Goal: Information Seeking & Learning: Check status

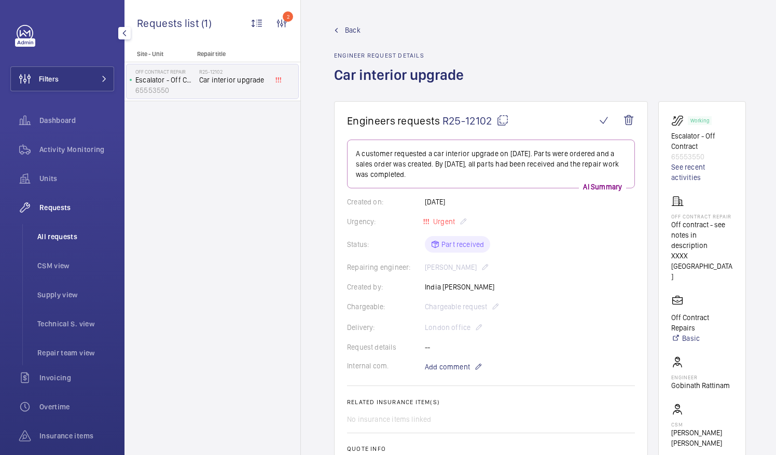
click at [60, 236] on span "All requests" at bounding box center [75, 236] width 77 height 10
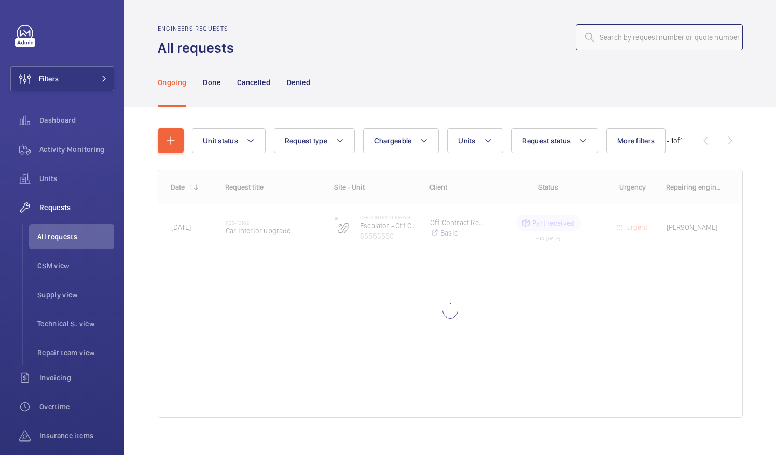
click at [598, 37] on input "text" at bounding box center [659, 37] width 167 height 26
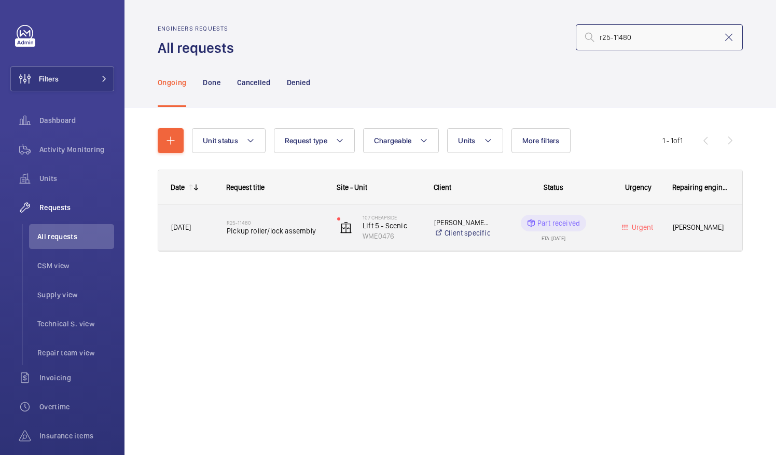
type input "r25-11480"
click at [278, 234] on span "Pickup roller/lock assembly" at bounding box center [275, 231] width 97 height 10
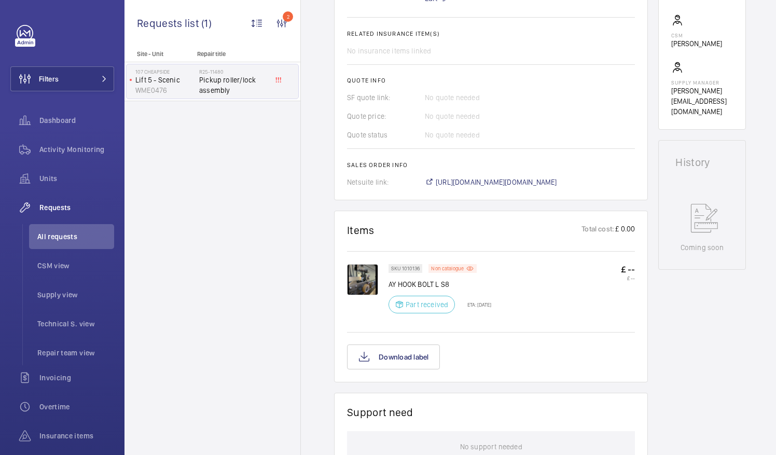
scroll to position [379, 0]
click at [359, 280] on img at bounding box center [362, 279] width 31 height 31
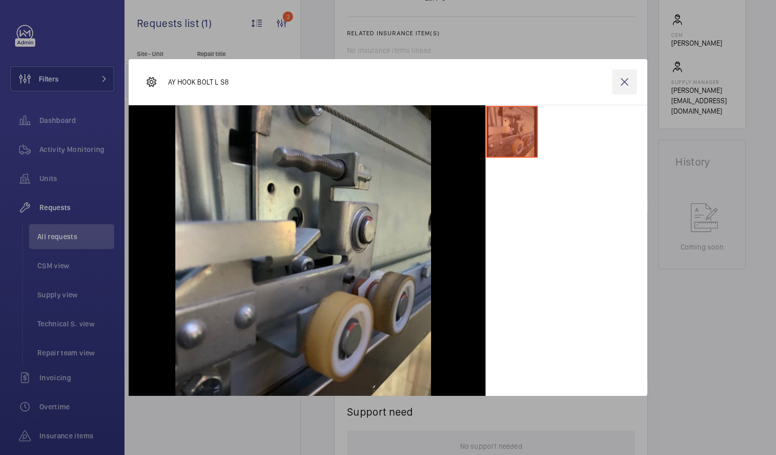
click at [625, 82] on wm-front-icon-button at bounding box center [624, 82] width 25 height 25
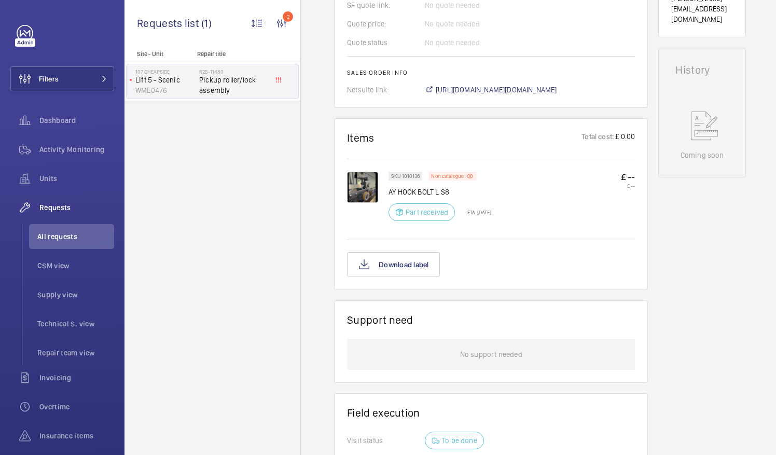
scroll to position [480, 0]
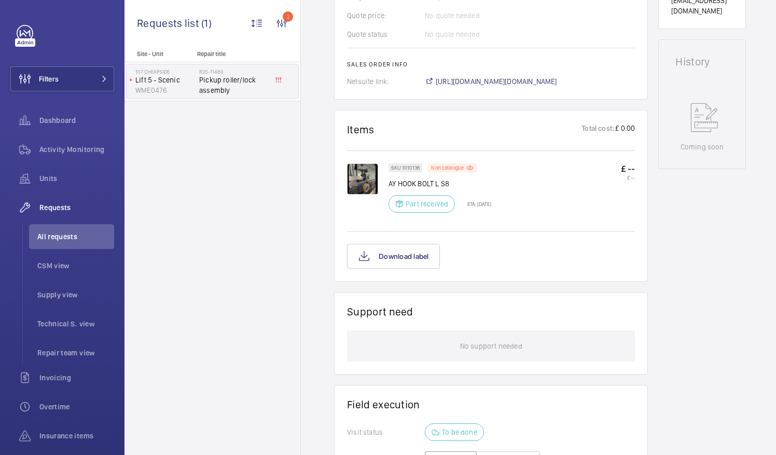
click at [360, 175] on img at bounding box center [362, 178] width 31 height 31
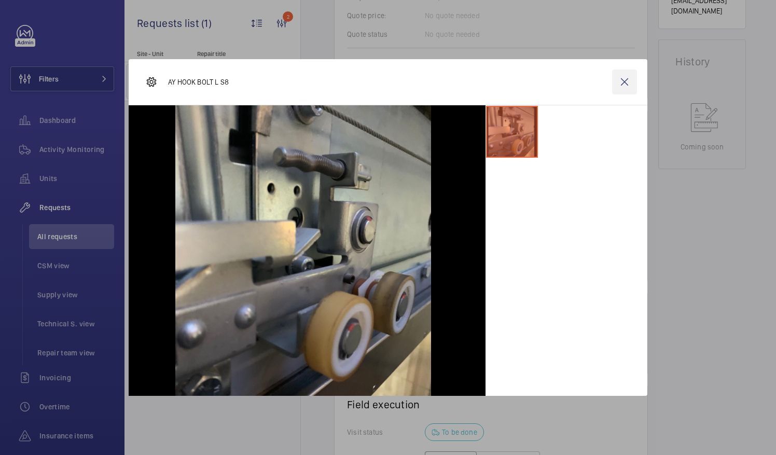
click at [624, 80] on wm-front-icon-button at bounding box center [624, 82] width 25 height 25
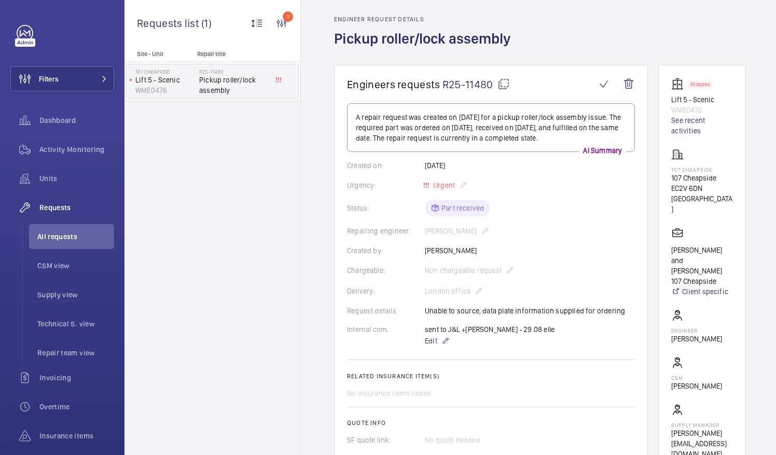
scroll to position [0, 0]
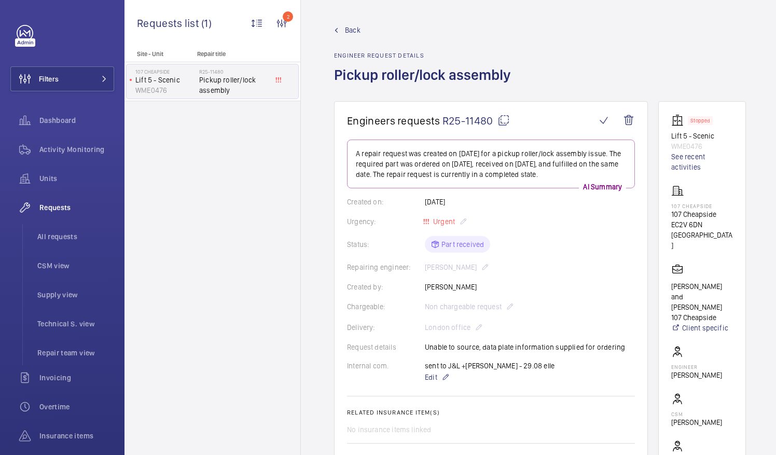
click at [503, 123] on mat-icon at bounding box center [504, 120] width 12 height 12
click at [506, 119] on mat-icon at bounding box center [504, 120] width 12 height 12
drag, startPoint x: 685, startPoint y: 213, endPoint x: 724, endPoint y: 230, distance: 42.7
click at [724, 230] on div "107 Cheapside 107 Cheapside EC2V 6DN LONDON" at bounding box center [703, 218] width 62 height 66
drag, startPoint x: 724, startPoint y: 230, endPoint x: 697, endPoint y: 227, distance: 26.7
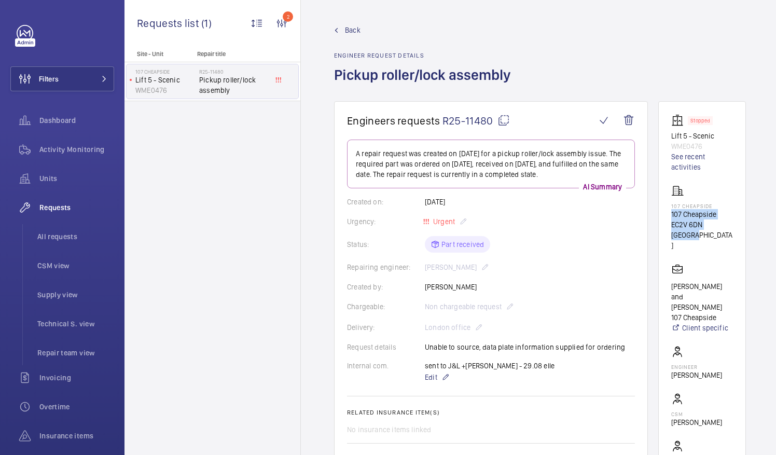
copy div "107 Cheapside EC2V 6DN LONDON"
click at [59, 236] on span "All requests" at bounding box center [75, 236] width 77 height 10
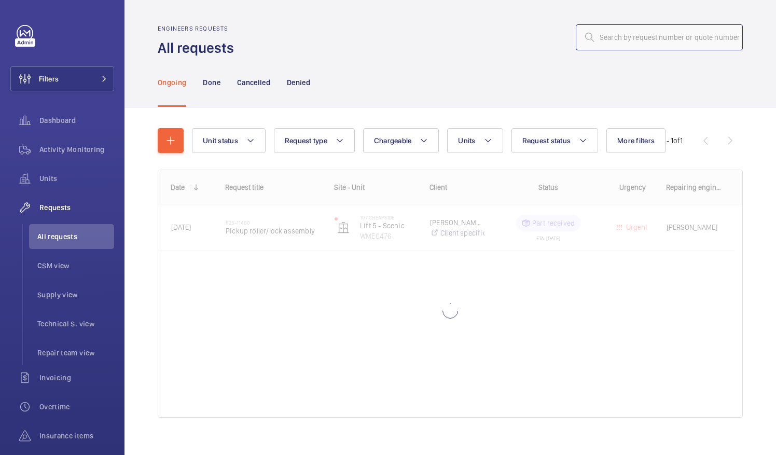
click at [606, 35] on input "text" at bounding box center [659, 37] width 167 height 26
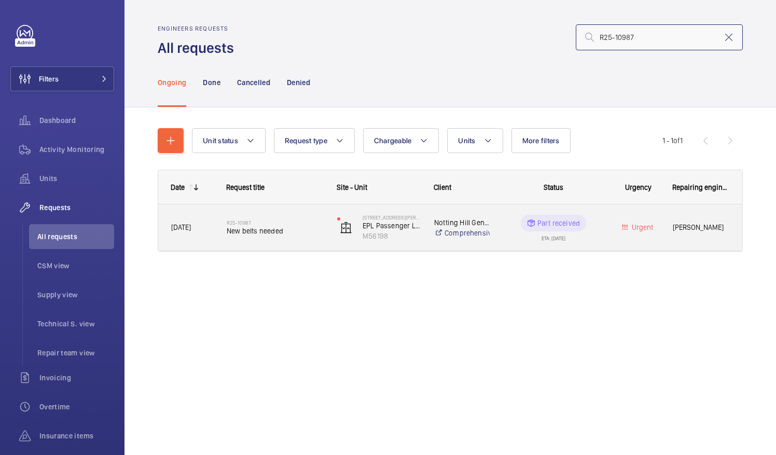
type input "R25-10987"
click at [263, 226] on span "New belts needed" at bounding box center [275, 231] width 97 height 10
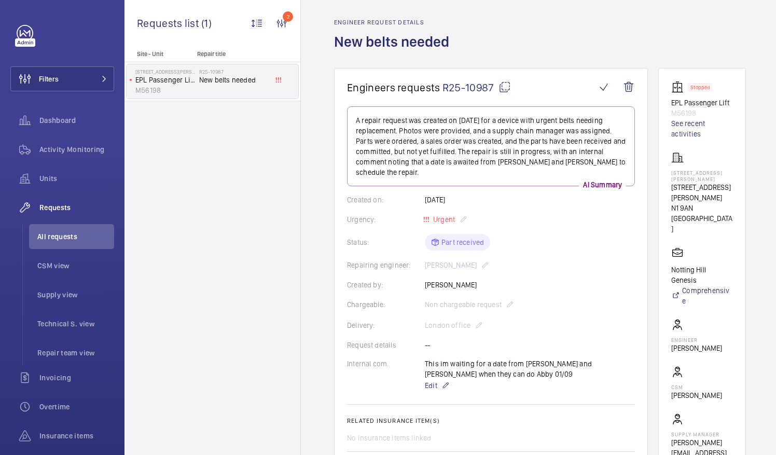
scroll to position [33, 0]
drag, startPoint x: 685, startPoint y: 310, endPoint x: 734, endPoint y: 313, distance: 49.4
click at [733, 313] on wm-front-card-body "Stopped EPL Passenger Lift M56198 See recent activities 65 Winton Court 65 Wint…" at bounding box center [703, 275] width 62 height 388
drag, startPoint x: 734, startPoint y: 313, endPoint x: 725, endPoint y: 311, distance: 10.1
copy p "Daniel Fingleton"
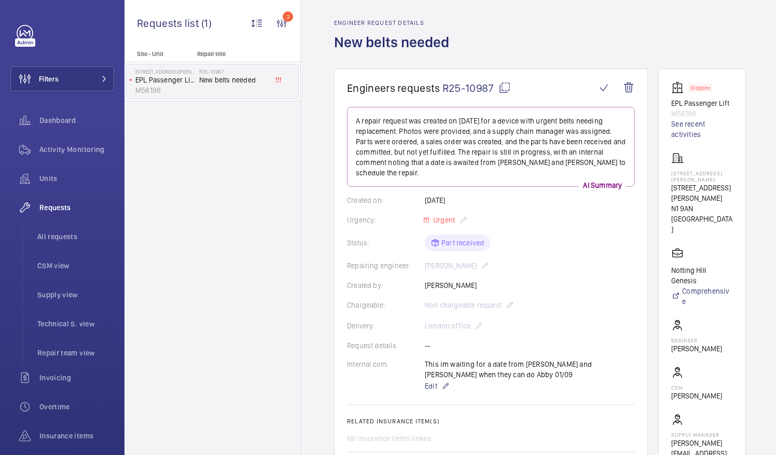
click at [501, 86] on mat-icon at bounding box center [505, 87] width 12 height 12
copy p "Daniel Fingleton"
drag, startPoint x: 685, startPoint y: 179, endPoint x: 735, endPoint y: 181, distance: 50.4
click at [733, 181] on wm-front-card-body "Stopped EPL Passenger Lift M56198 See recent activities 65 Winton Court 65 Wint…" at bounding box center [703, 275] width 62 height 388
drag, startPoint x: 735, startPoint y: 181, endPoint x: 722, endPoint y: 184, distance: 13.3
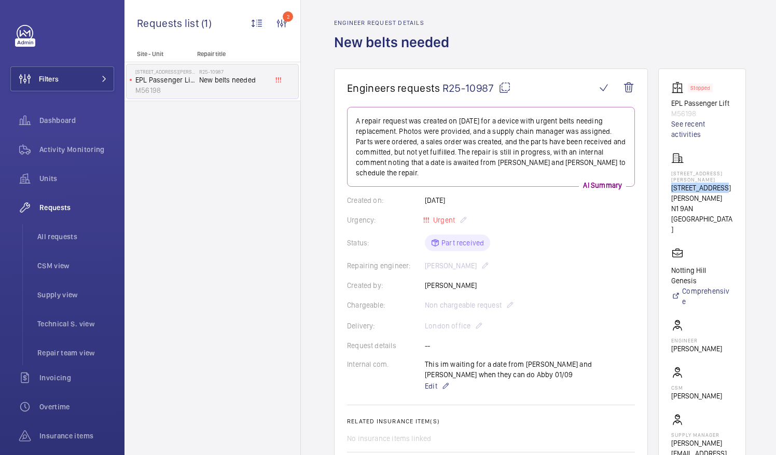
copy p "[STREET_ADDRESS][PERSON_NAME]"
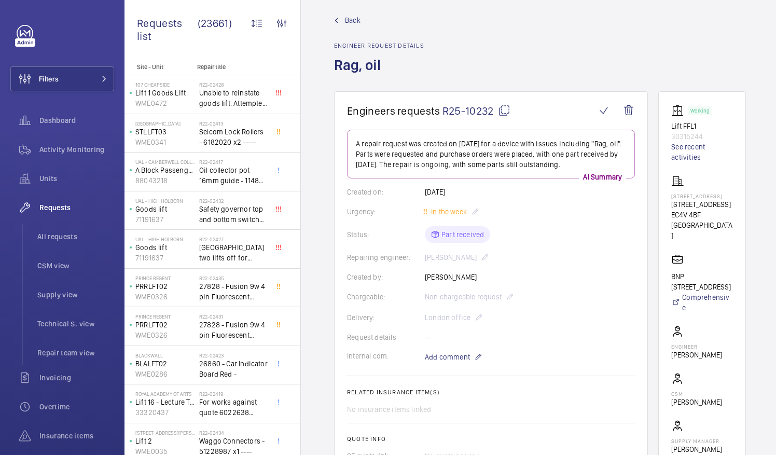
scroll to position [7, 0]
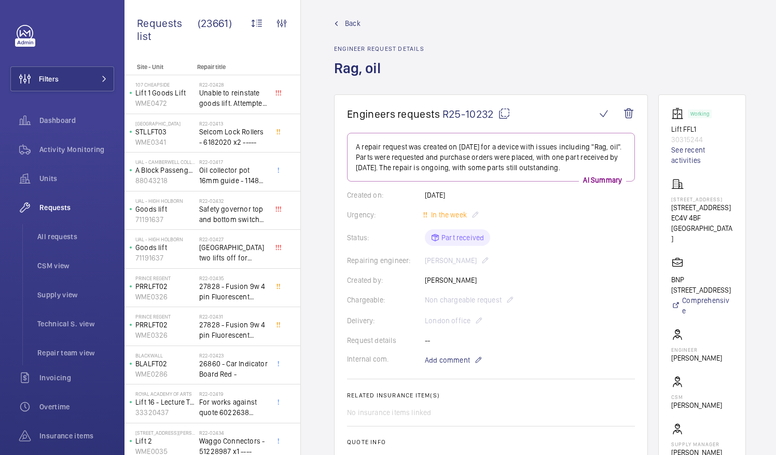
click at [504, 110] on mat-icon at bounding box center [504, 113] width 12 height 12
drag, startPoint x: 685, startPoint y: 211, endPoint x: 730, endPoint y: 226, distance: 47.8
click at [730, 213] on p "[STREET_ADDRESS]" at bounding box center [703, 207] width 62 height 10
drag, startPoint x: 730, startPoint y: 226, endPoint x: 731, endPoint y: 210, distance: 16.1
click at [731, 210] on p "[STREET_ADDRESS]" at bounding box center [703, 207] width 62 height 10
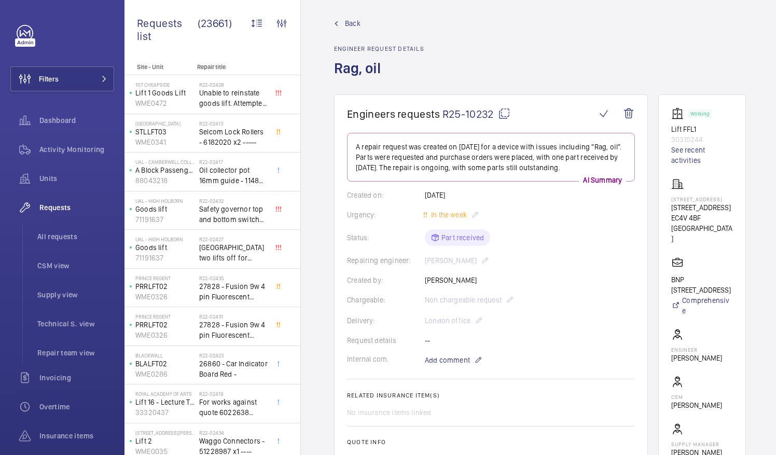
click at [680, 210] on wm-front-card "Working Lift FFL1 30315244 See recent activities 160 Queen Victoria Street 160 …" at bounding box center [703, 292] width 88 height 397
drag, startPoint x: 684, startPoint y: 212, endPoint x: 726, endPoint y: 220, distance: 42.3
click at [726, 213] on p "[STREET_ADDRESS]" at bounding box center [703, 207] width 62 height 10
drag, startPoint x: 726, startPoint y: 220, endPoint x: 702, endPoint y: 219, distance: 23.9
copy p "160 Queen Victoria Stree"
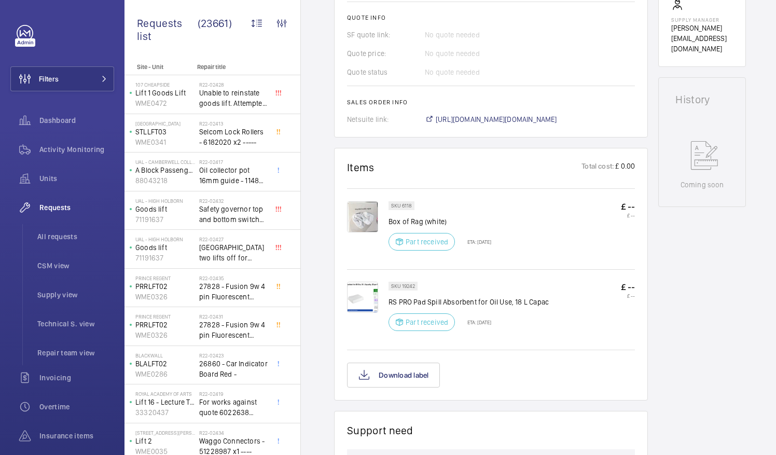
scroll to position [435, 0]
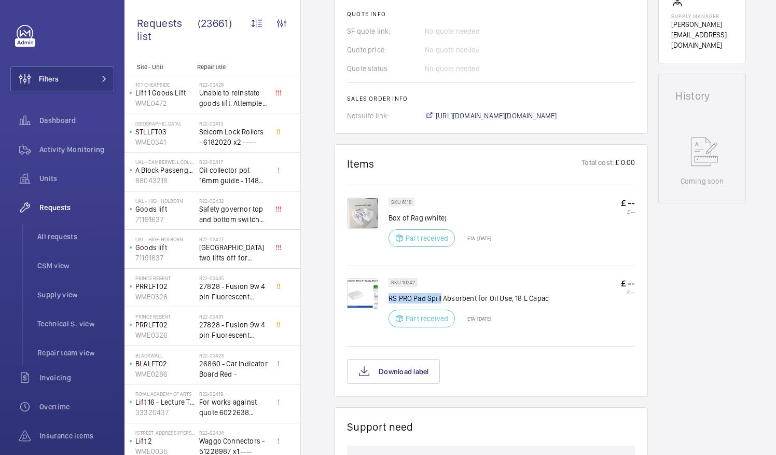
drag, startPoint x: 389, startPoint y: 295, endPoint x: 441, endPoint y: 300, distance: 51.6
click at [441, 300] on p "RS PRO Pad Spill Absorbent for Oil Use, 18 L Capac" at bounding box center [469, 298] width 160 height 10
copy p "RS PRO Pad Spill"
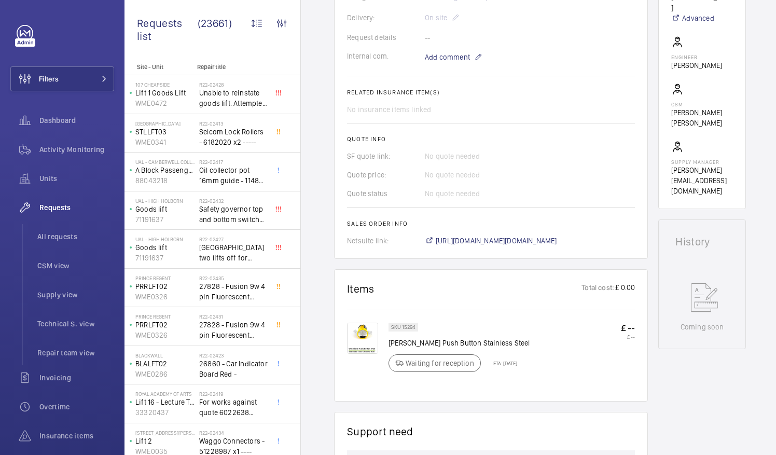
scroll to position [321, 0]
click at [548, 235] on span "https://6461500.app.netsuite.com/app/accounting/transactions/salesord.nl?id=296…" at bounding box center [496, 240] width 121 height 10
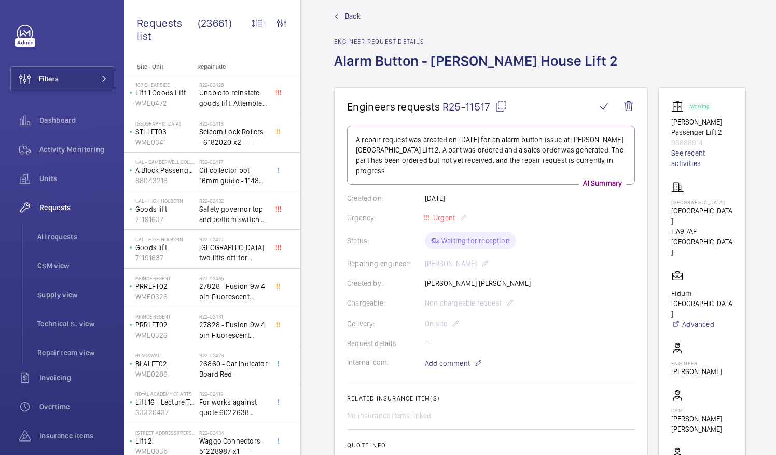
scroll to position [12, 0]
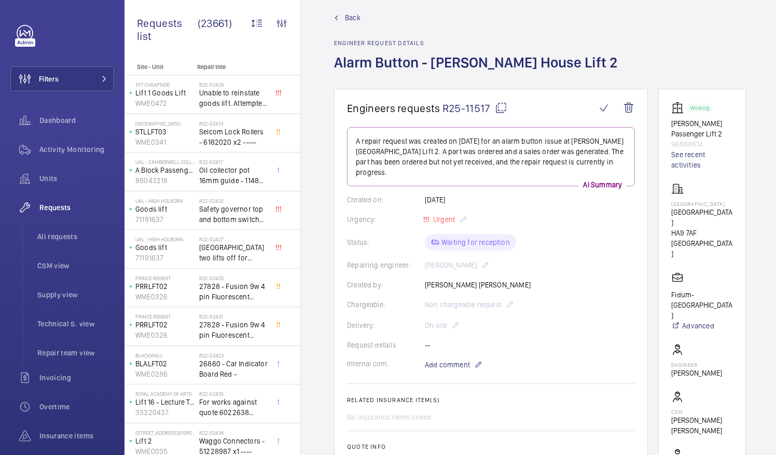
click at [501, 106] on mat-icon at bounding box center [501, 108] width 12 height 12
drag, startPoint x: 684, startPoint y: 202, endPoint x: 734, endPoint y: 204, distance: 50.4
click at [733, 204] on p "Wembley Central" at bounding box center [703, 204] width 62 height 6
drag, startPoint x: 734, startPoint y: 204, endPoint x: 725, endPoint y: 203, distance: 8.9
copy p "Wembley Central"
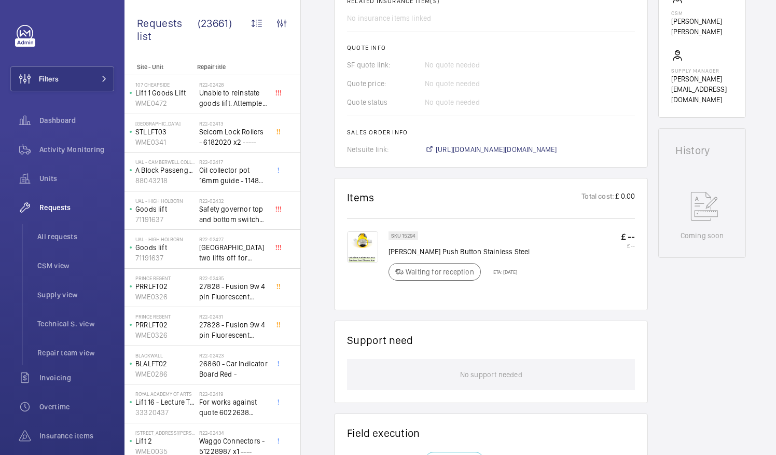
scroll to position [422, 0]
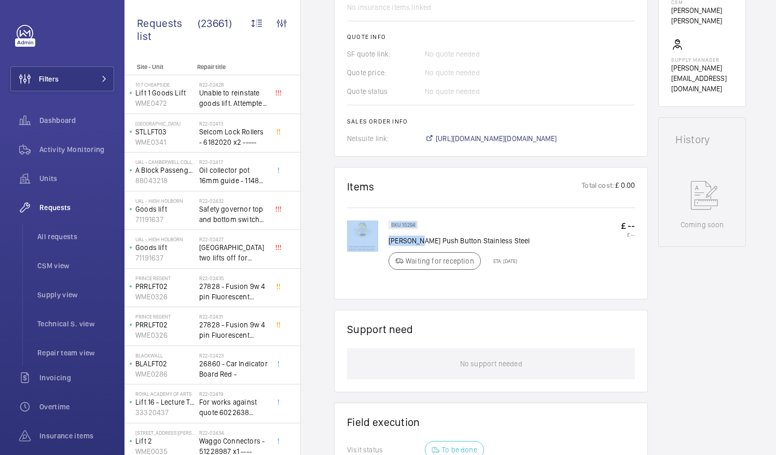
drag, startPoint x: 388, startPoint y: 228, endPoint x: 417, endPoint y: 226, distance: 29.2
click at [417, 226] on div "SKU 15294 Otis Alarm Push Button Stainless Steel Waiting for reception ETA: 2 S…" at bounding box center [491, 254] width 288 height 66
drag, startPoint x: 417, startPoint y: 226, endPoint x: 499, endPoint y: 216, distance: 82.6
click at [499, 221] on div "SKU 15294 Otis Alarm Push Button Stainless Steel Waiting for reception ETA: 2 S…" at bounding box center [459, 249] width 141 height 56
drag, startPoint x: 510, startPoint y: 230, endPoint x: 391, endPoint y: 230, distance: 118.9
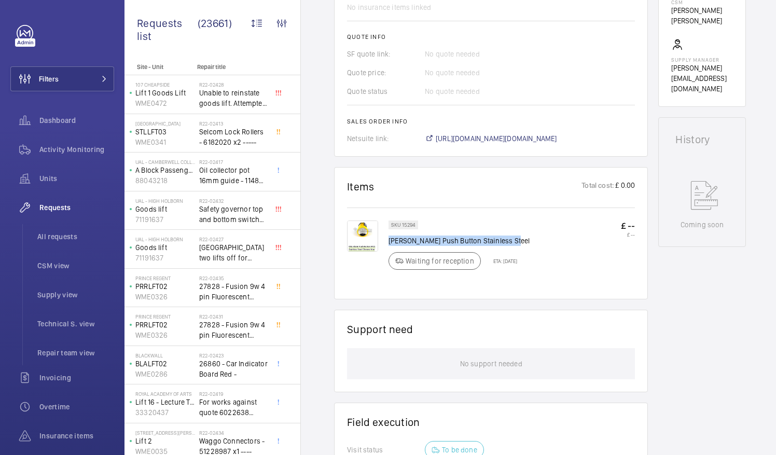
click at [391, 236] on p "Otis Alarm Push Button Stainless Steel" at bounding box center [459, 241] width 141 height 10
click at [523, 235] on div "SKU 15294 Otis Alarm Push Button Stainless Steel Waiting for reception ETA: 2 S…" at bounding box center [459, 249] width 141 height 56
drag, startPoint x: 388, startPoint y: 228, endPoint x: 510, endPoint y: 227, distance: 122.0
click at [510, 236] on p "Otis Alarm Push Button Stainless Steel" at bounding box center [459, 241] width 141 height 10
drag, startPoint x: 510, startPoint y: 227, endPoint x: 495, endPoint y: 228, distance: 15.6
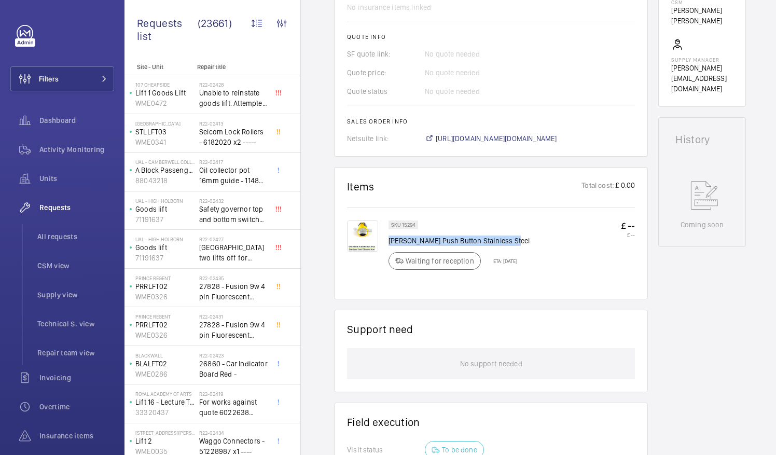
copy p "Otis Alarm Push Button Stainless Steel"
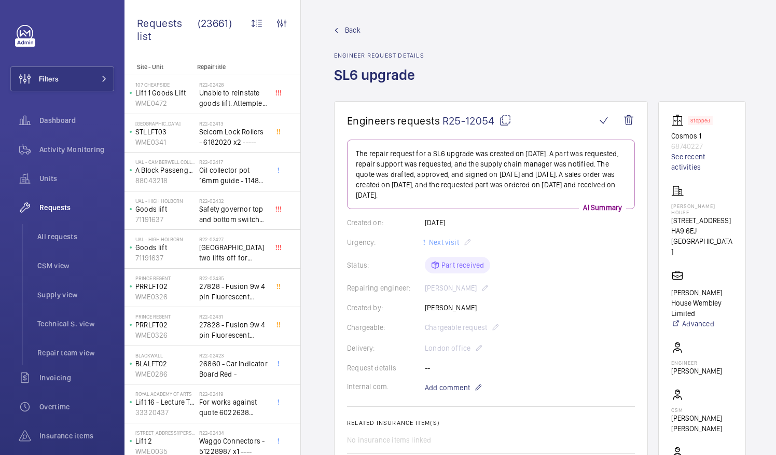
click at [507, 119] on mat-icon at bounding box center [505, 120] width 12 height 12
drag, startPoint x: 684, startPoint y: 202, endPoint x: 722, endPoint y: 205, distance: 39.0
click at [722, 205] on p "Brent House" at bounding box center [703, 209] width 62 height 12
drag, startPoint x: 722, startPoint y: 205, endPoint x: 706, endPoint y: 207, distance: 16.2
copy p "Brent House"
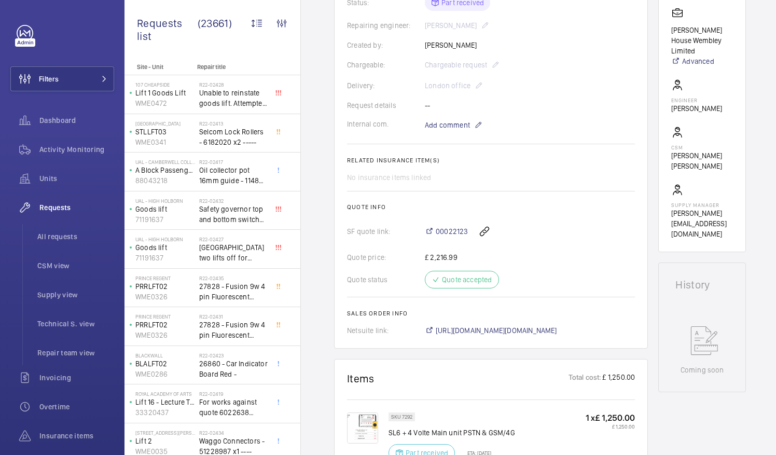
scroll to position [430, 0]
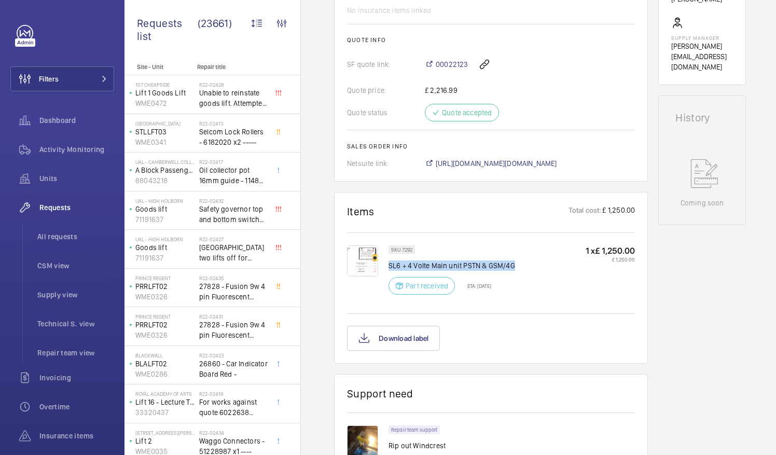
drag, startPoint x: 390, startPoint y: 263, endPoint x: 511, endPoint y: 265, distance: 120.4
click at [511, 265] on p "SL6 + 4 Volte Main unit PSTN & GSM/4G" at bounding box center [452, 266] width 127 height 10
drag, startPoint x: 511, startPoint y: 265, endPoint x: 490, endPoint y: 268, distance: 20.4
copy p "SL6 + 4 Volte Main unit PSTN & GSM/4G"
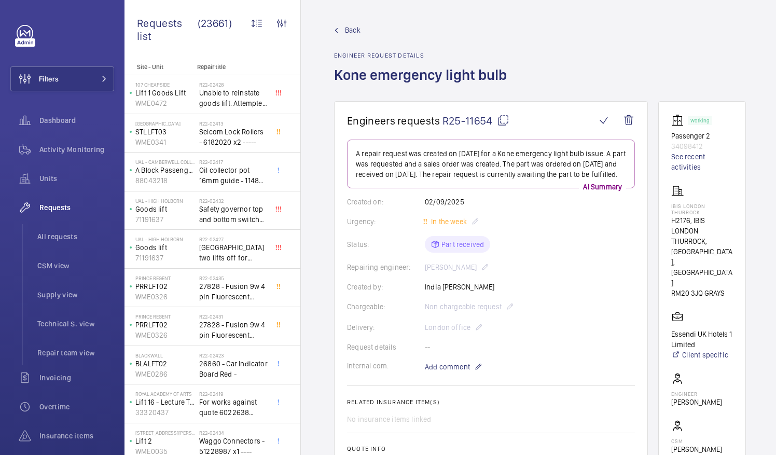
click at [504, 120] on mat-icon at bounding box center [503, 120] width 12 height 12
drag, startPoint x: 683, startPoint y: 205, endPoint x: 719, endPoint y: 207, distance: 36.4
click at [719, 207] on wm-front-card "Working Passenger 2 34098412 See recent activities IBIS LONDON THURROCK H2176, …" at bounding box center [703, 318] width 88 height 434
drag, startPoint x: 719, startPoint y: 207, endPoint x: 709, endPoint y: 206, distance: 9.9
copy p "IBIS LONDON"
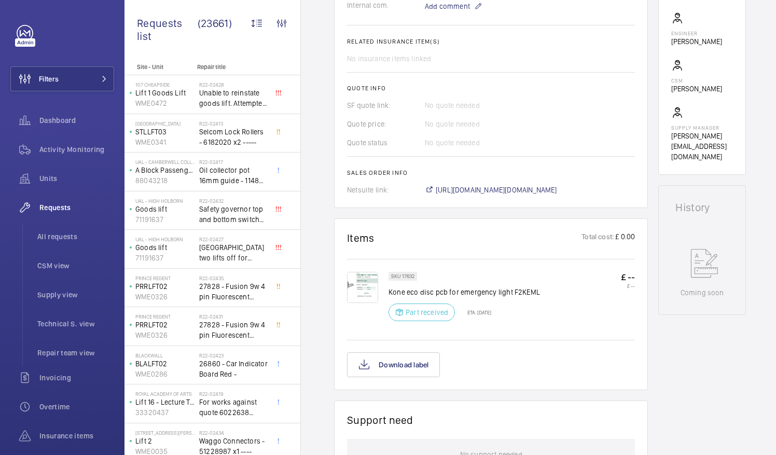
scroll to position [361, 0]
drag, startPoint x: 389, startPoint y: 298, endPoint x: 539, endPoint y: 301, distance: 150.5
click at [539, 301] on div "SKU 17632 Kone eco disc pcb for emergency light F2KEML Part received ETA: 5 Sep…" at bounding box center [512, 299] width 247 height 56
drag, startPoint x: 539, startPoint y: 301, endPoint x: 524, endPoint y: 302, distance: 15.1
copy p "Kone eco disc pcb for emergency light F2KEML"
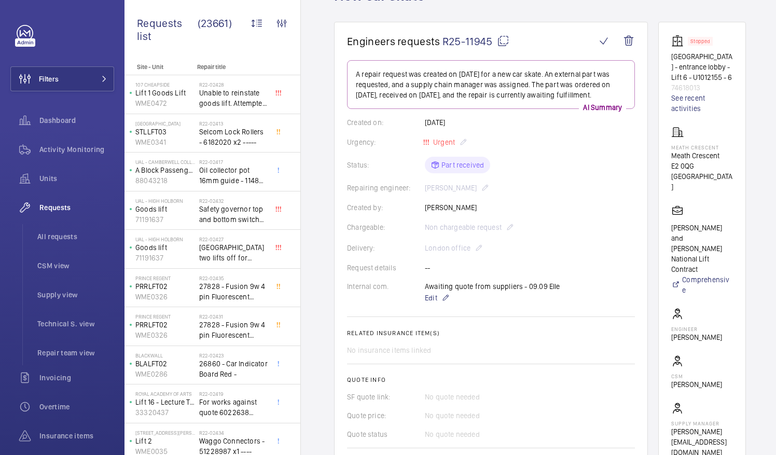
scroll to position [79, 0]
click at [501, 40] on mat-icon at bounding box center [503, 41] width 12 height 12
drag, startPoint x: 684, startPoint y: 165, endPoint x: 732, endPoint y: 165, distance: 48.3
click at [732, 161] on p "Meath Crescent" at bounding box center [703, 156] width 62 height 10
drag, startPoint x: 732, startPoint y: 165, endPoint x: 724, endPoint y: 165, distance: 8.8
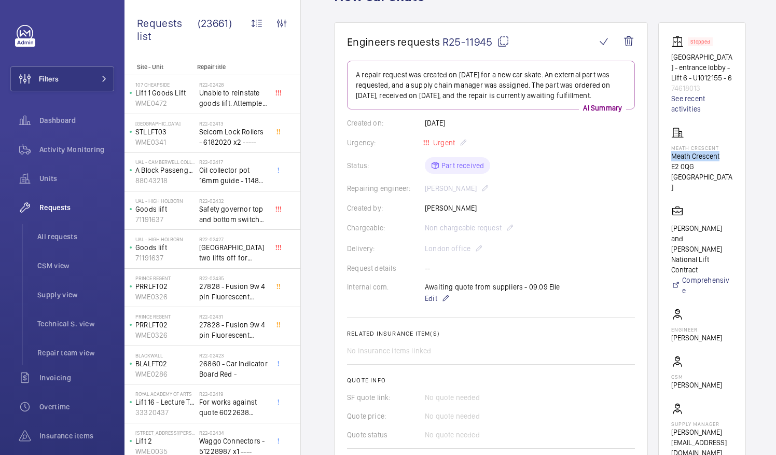
copy p "Meath Crescent"
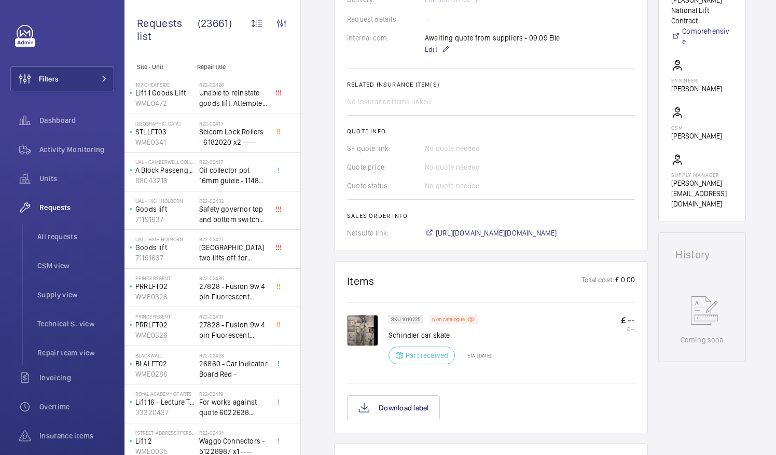
scroll to position [345, 0]
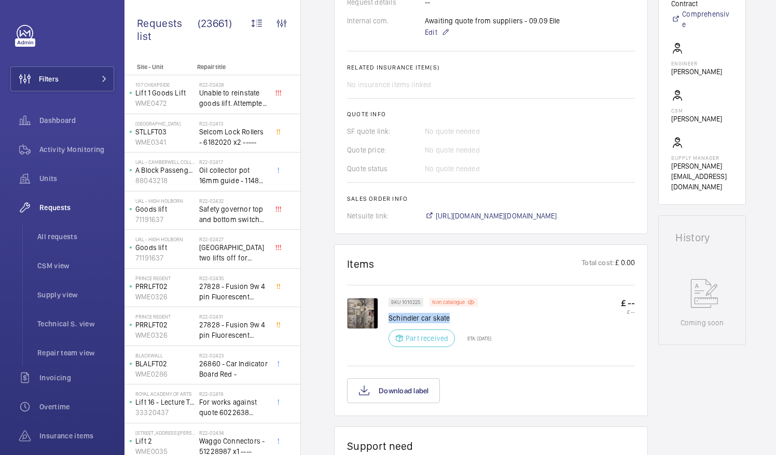
drag, startPoint x: 389, startPoint y: 315, endPoint x: 471, endPoint y: 317, distance: 82.0
click at [471, 317] on p "Schindler car skate" at bounding box center [440, 318] width 103 height 10
drag, startPoint x: 471, startPoint y: 317, endPoint x: 433, endPoint y: 319, distance: 38.5
copy p "Schindler car skate"
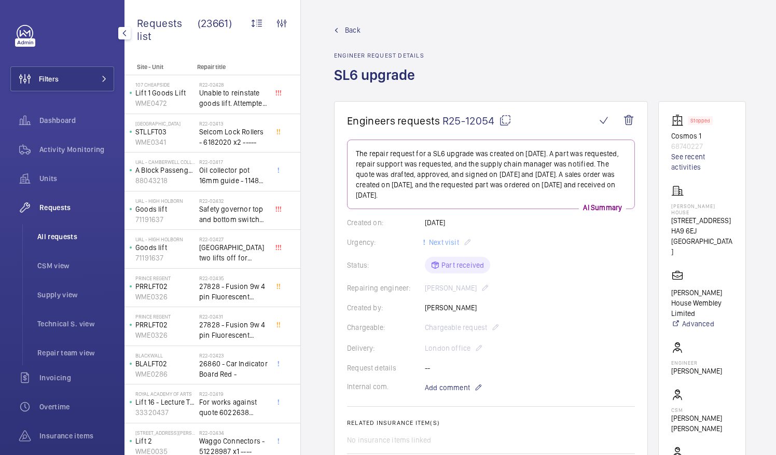
click at [50, 239] on span "All requests" at bounding box center [75, 236] width 77 height 10
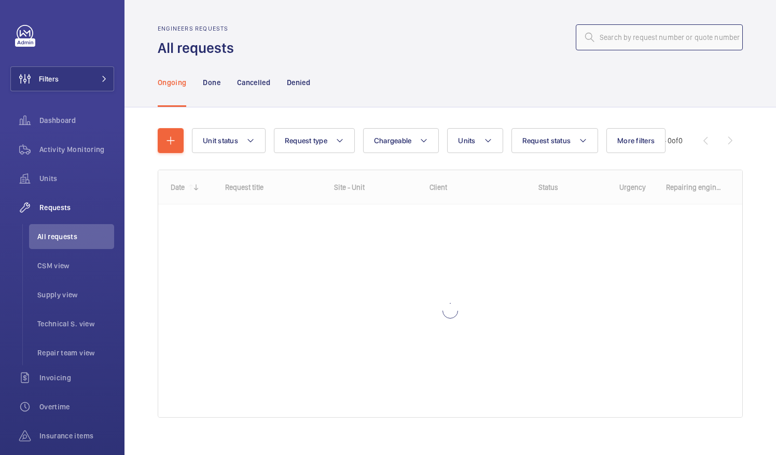
click at [600, 36] on input "text" at bounding box center [659, 37] width 167 height 26
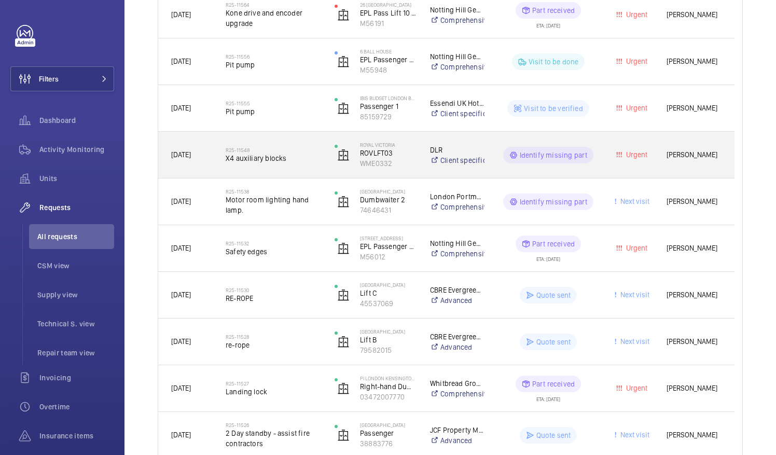
scroll to position [1200, 0]
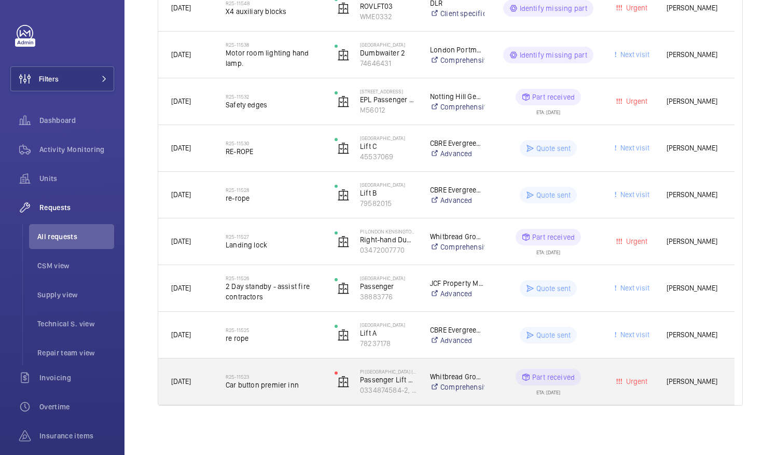
type input "r25-11523"
click at [268, 388] on span "Car button premier inn" at bounding box center [273, 385] width 95 height 10
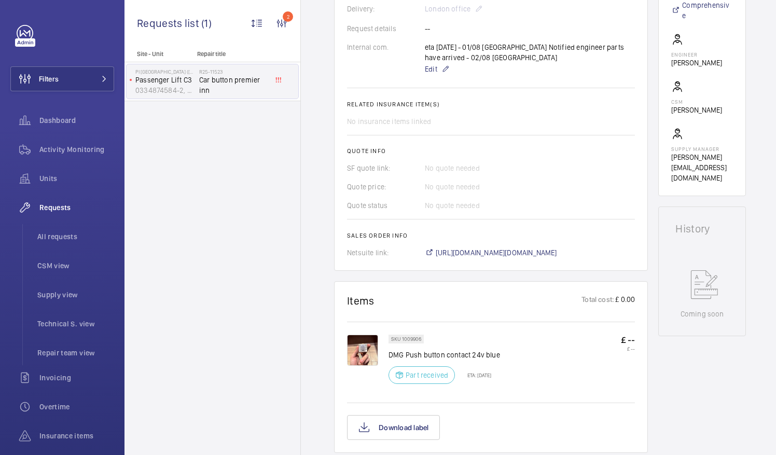
scroll to position [318, 0]
click at [359, 353] on img at bounding box center [362, 350] width 31 height 31
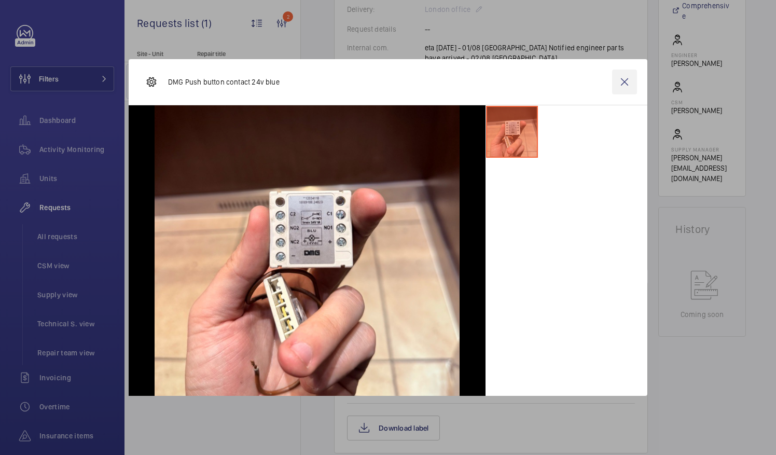
click at [625, 78] on wm-front-icon-button at bounding box center [624, 82] width 25 height 25
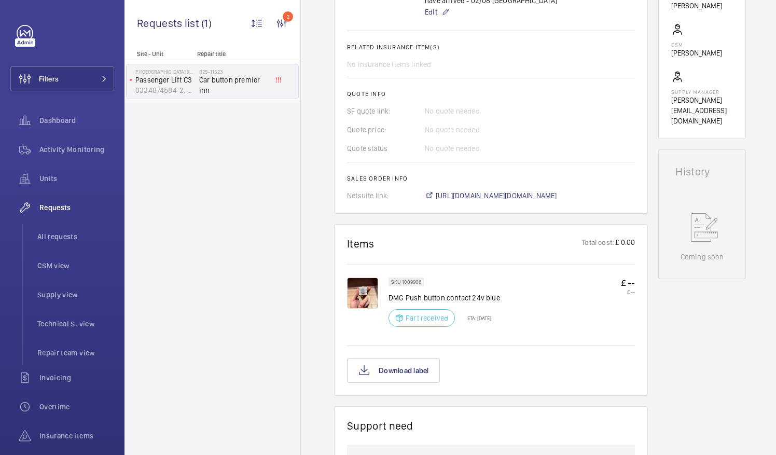
scroll to position [377, 0]
click at [538, 194] on span "[URL][DOMAIN_NAME][DOMAIN_NAME]" at bounding box center [496, 194] width 121 height 10
